Goal: Transaction & Acquisition: Subscribe to service/newsletter

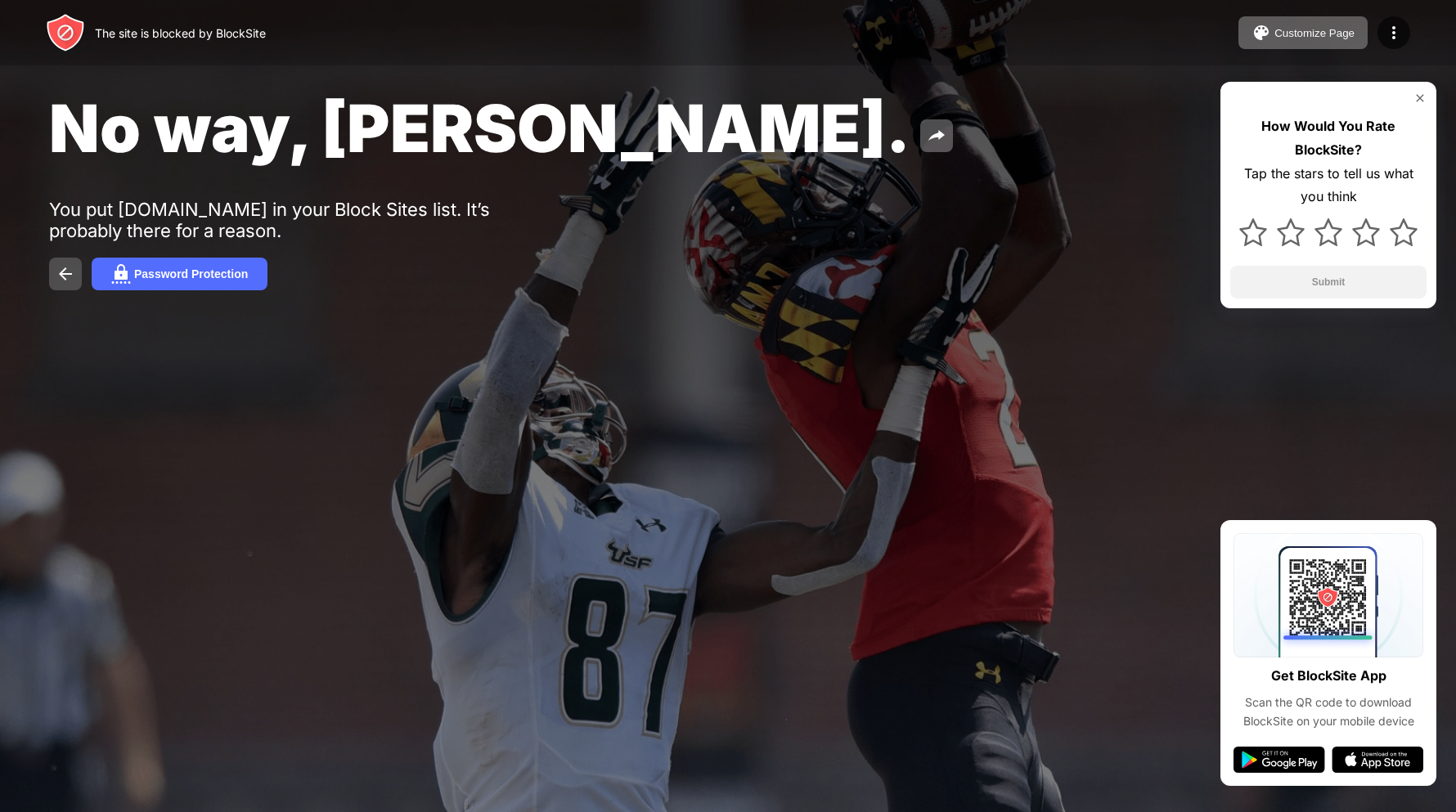
click at [62, 280] on img at bounding box center [65, 273] width 20 height 20
click at [1325, 28] on div "Customize Page" at bounding box center [1314, 33] width 80 height 12
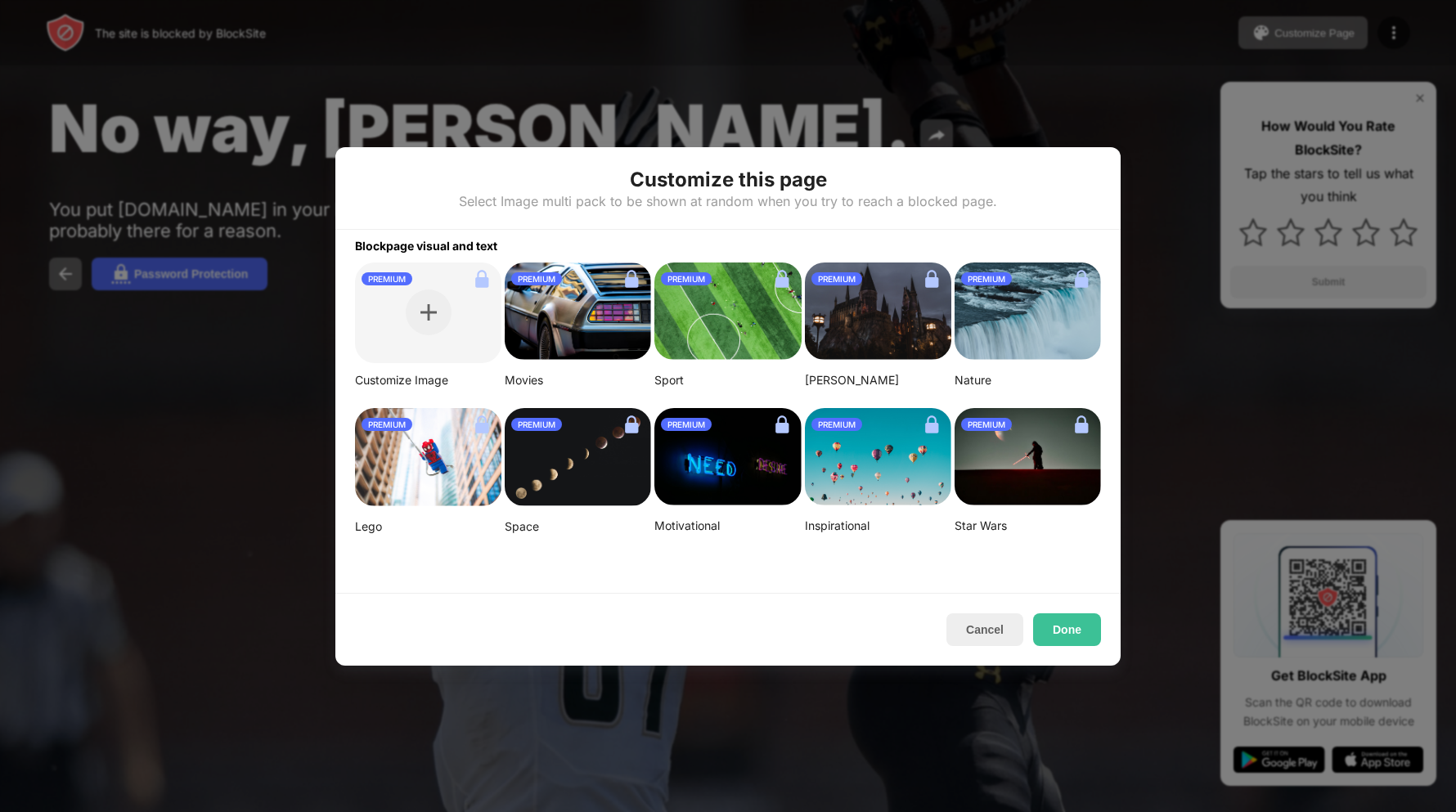
click at [231, 573] on div at bounding box center [728, 406] width 1456 height 812
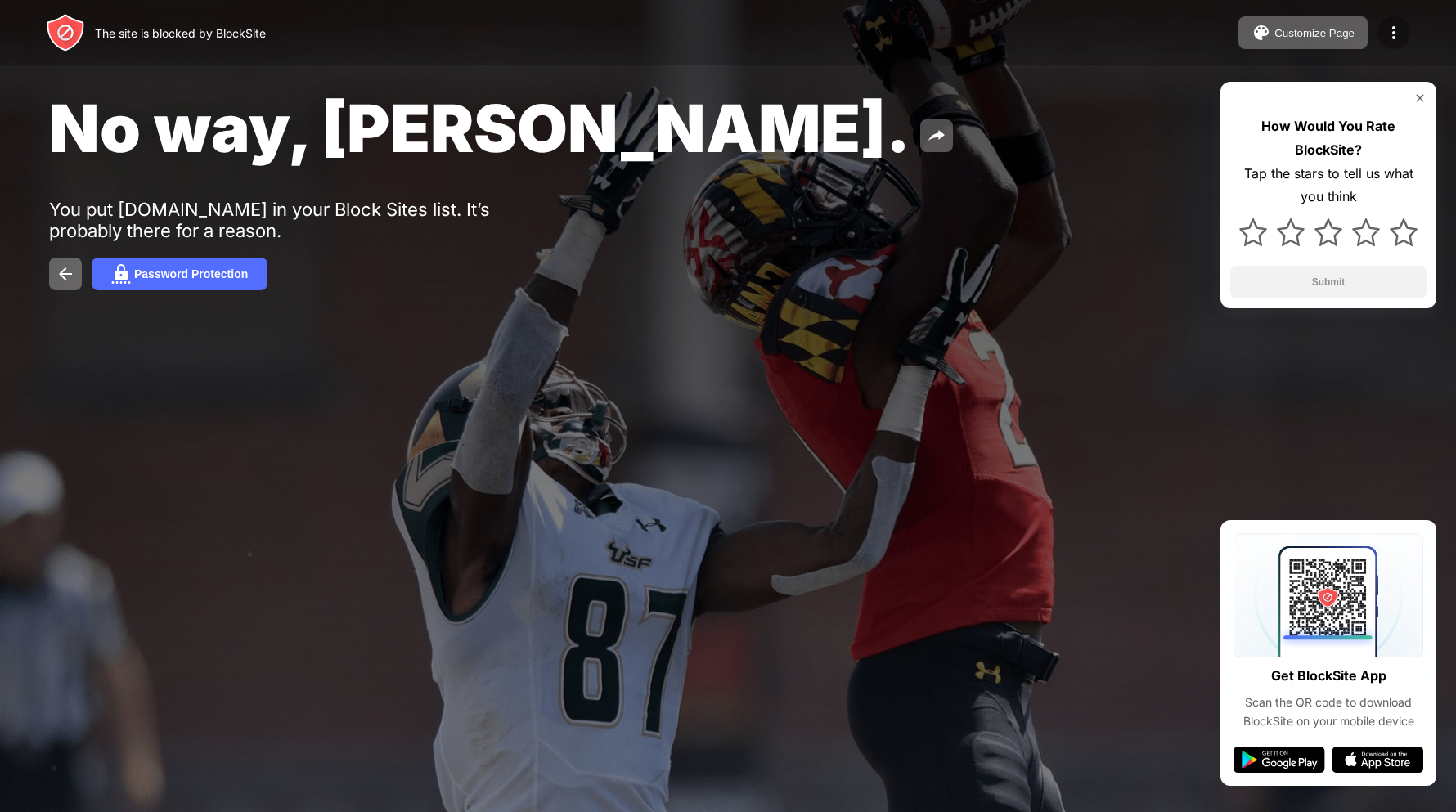
click at [1383, 20] on div at bounding box center [1394, 33] width 33 height 33
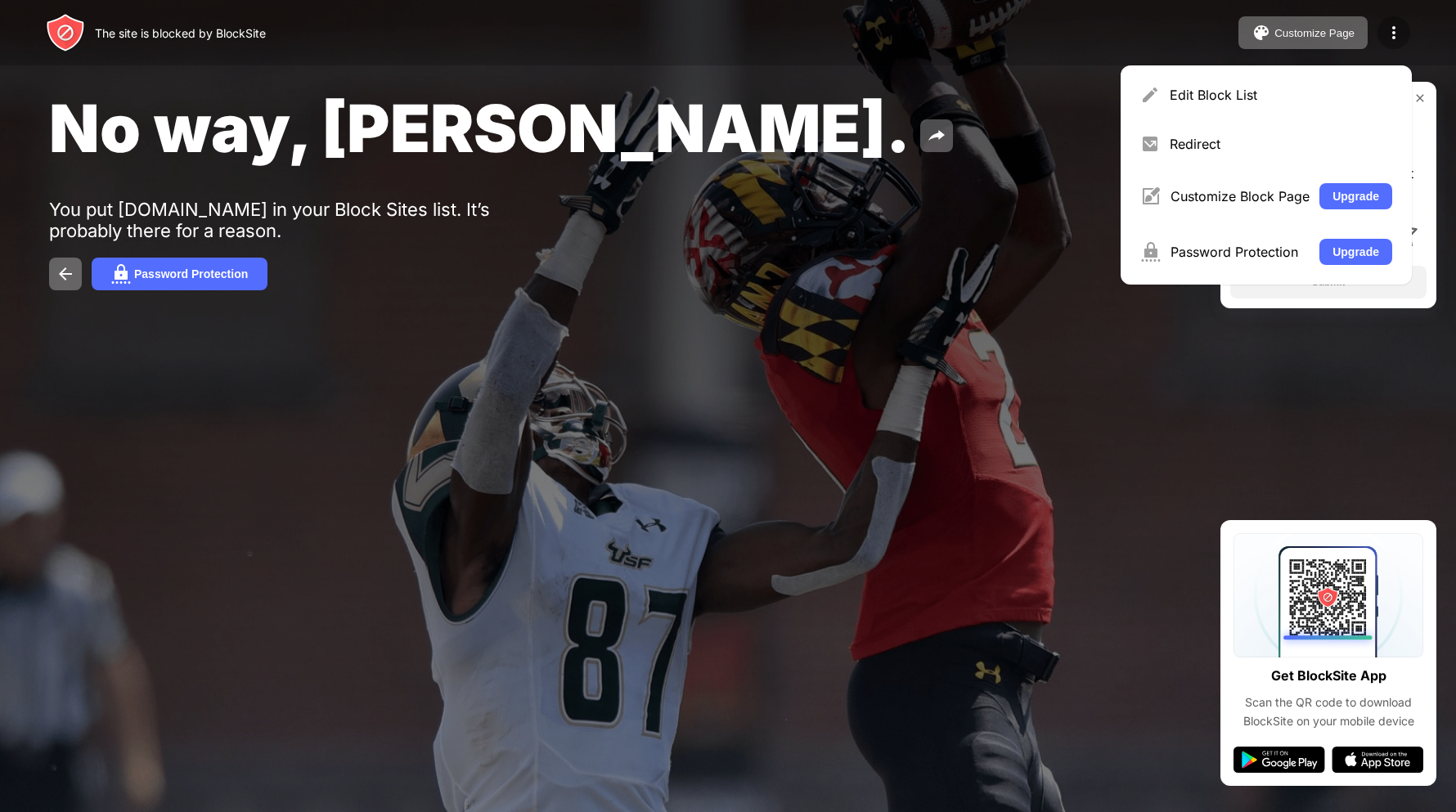
click at [1383, 20] on div at bounding box center [1394, 33] width 33 height 33
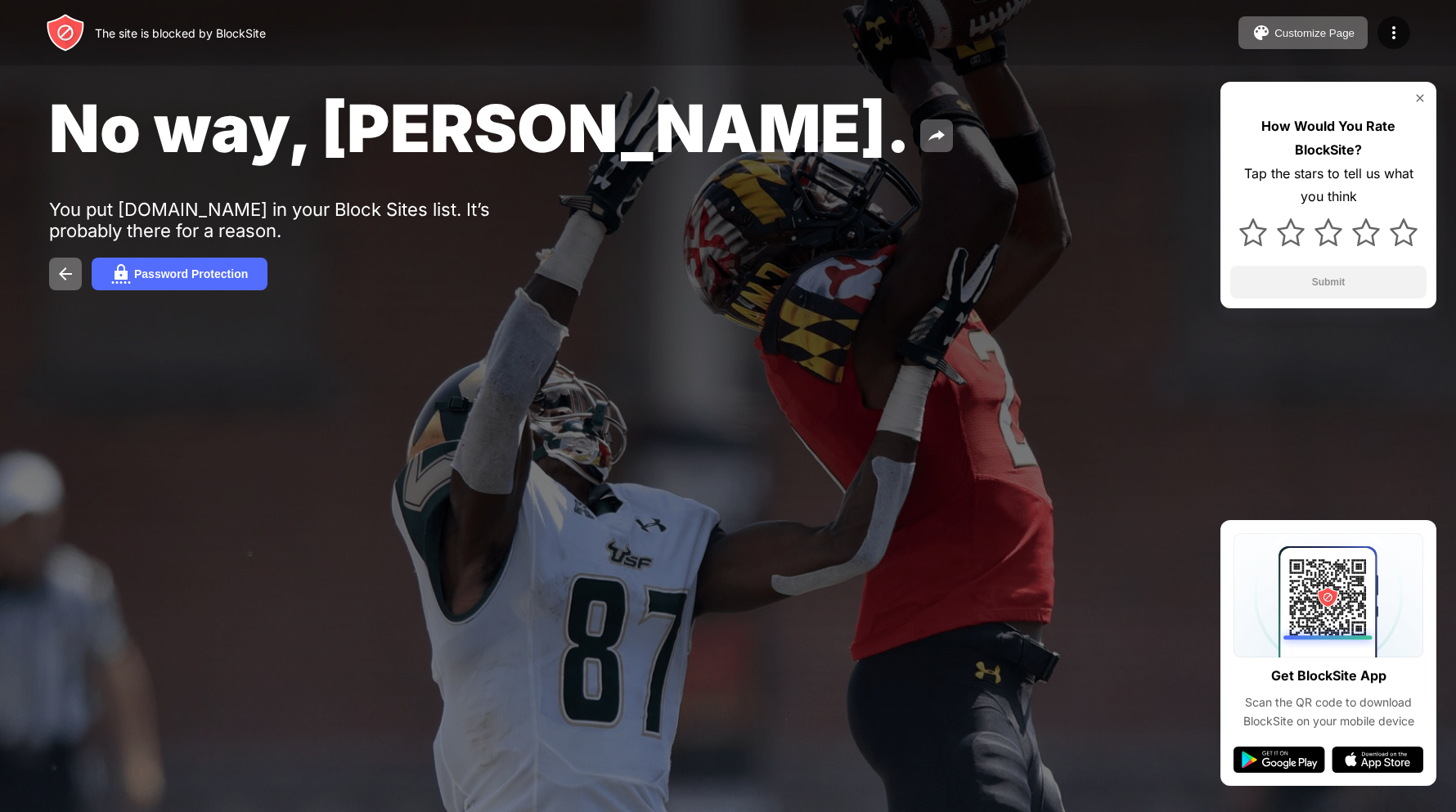
click at [549, 139] on div "No way, Jose." at bounding box center [592, 128] width 1087 height 79
click at [927, 139] on img at bounding box center [936, 135] width 20 height 20
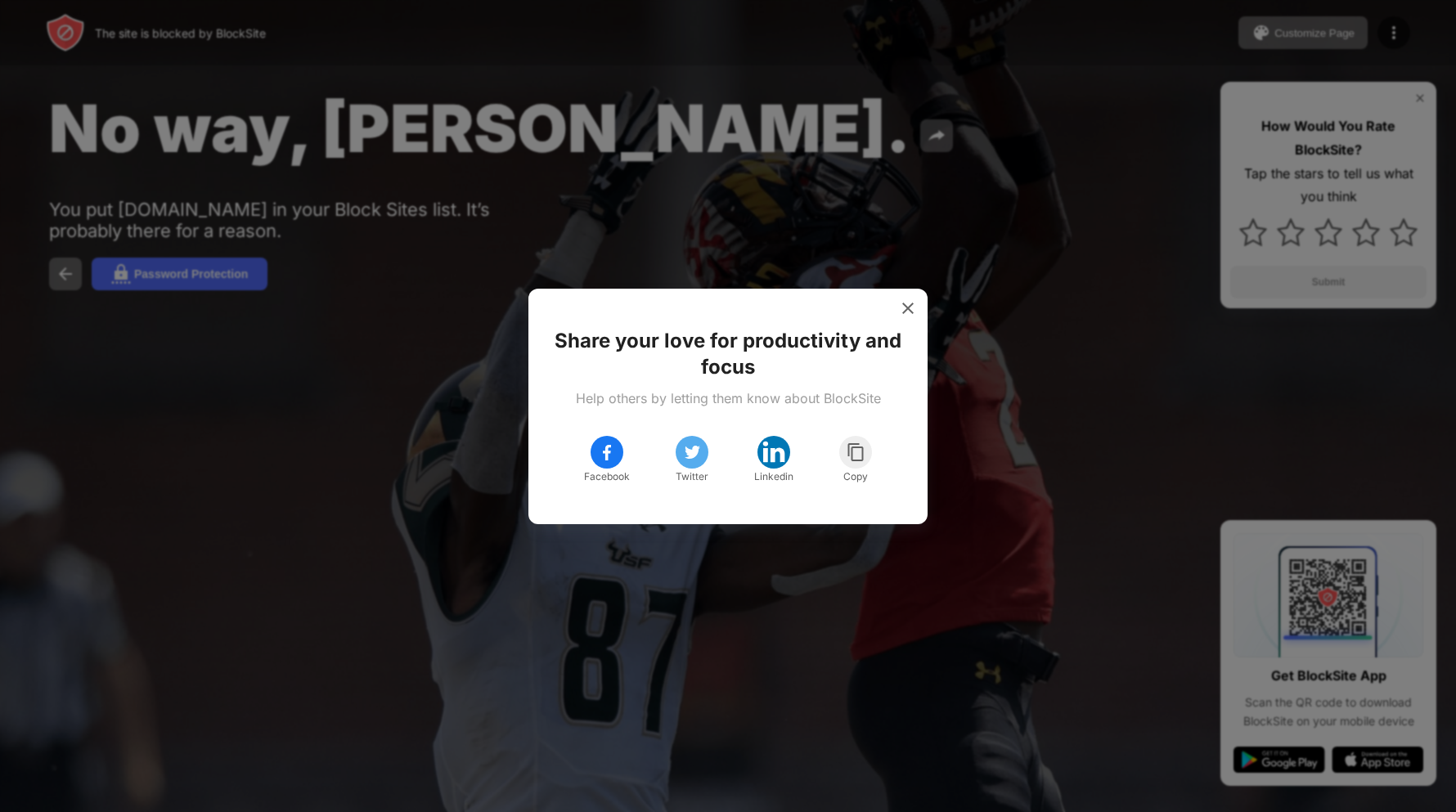
drag, startPoint x: 922, startPoint y: 310, endPoint x: 915, endPoint y: 317, distance: 9.9
click at [915, 319] on div "Share your love for productivity and focus Help others by letting them know abo…" at bounding box center [728, 406] width 399 height 236
click at [912, 309] on img at bounding box center [908, 309] width 17 height 17
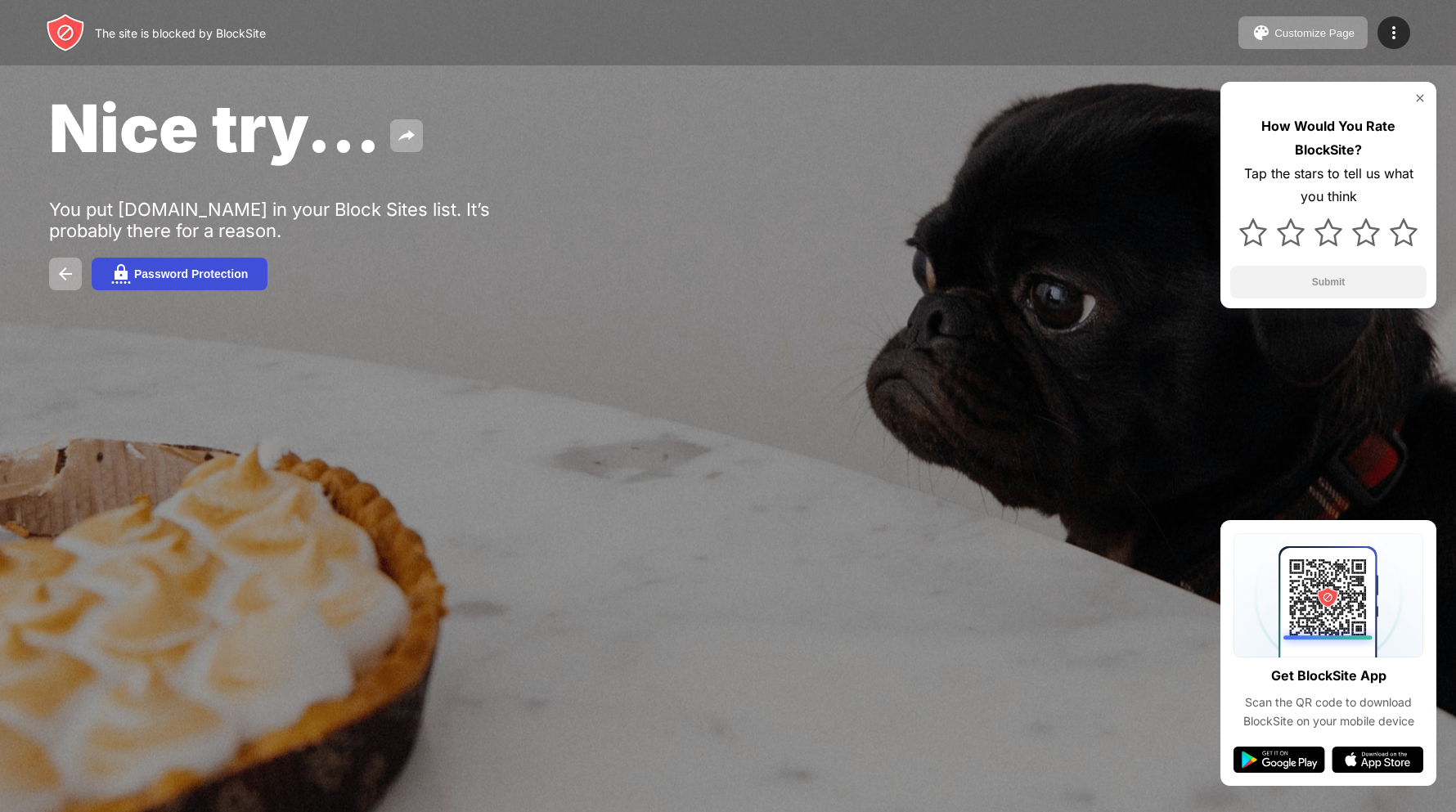
click at [132, 266] on button "Password Protection" at bounding box center [179, 273] width 176 height 33
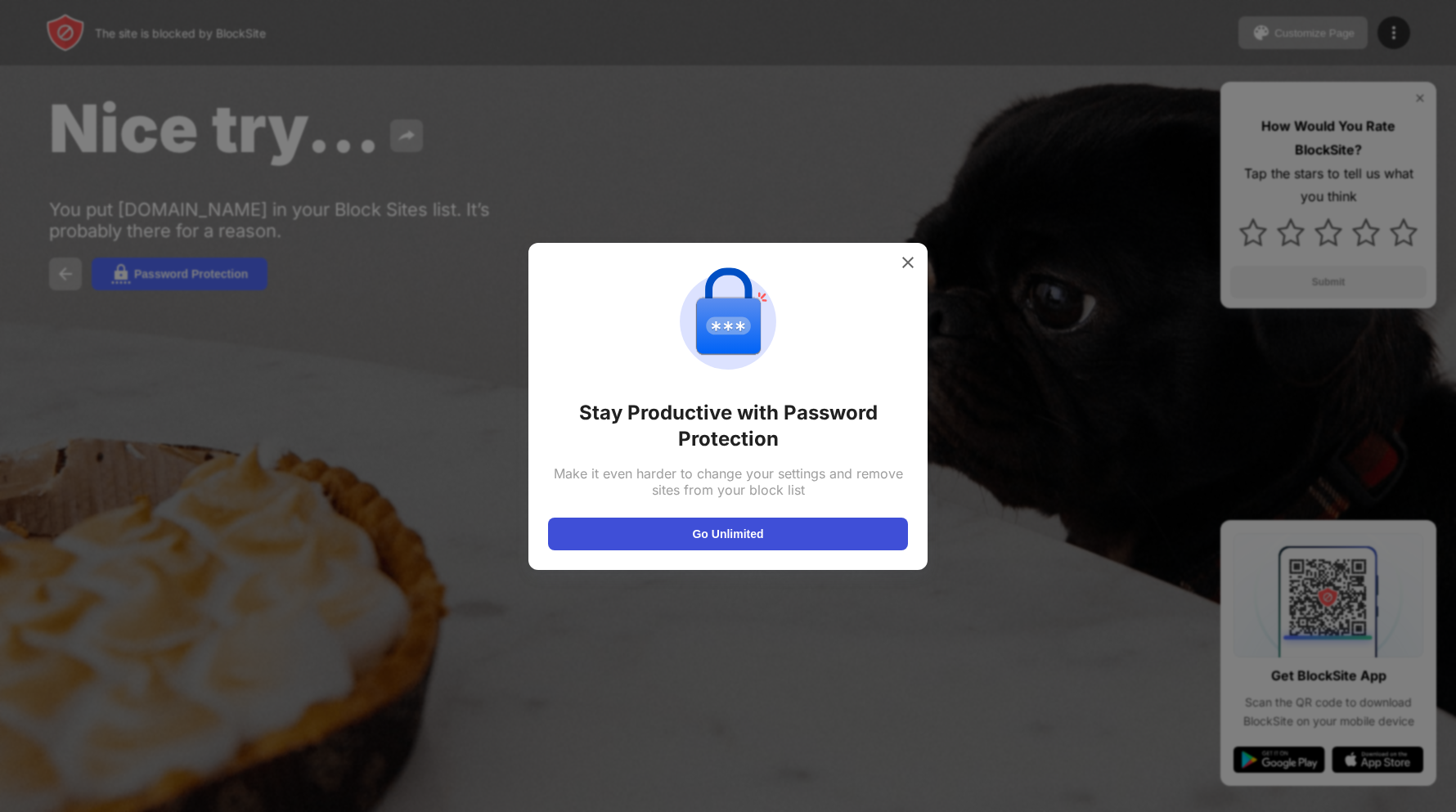
click at [754, 517] on button "Go Unlimited" at bounding box center [728, 533] width 360 height 33
